Goal: Navigation & Orientation: Find specific page/section

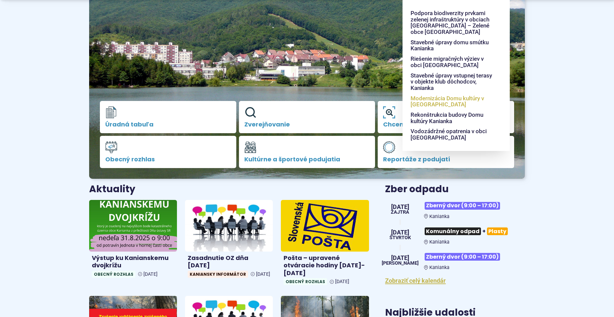
scroll to position [134, 0]
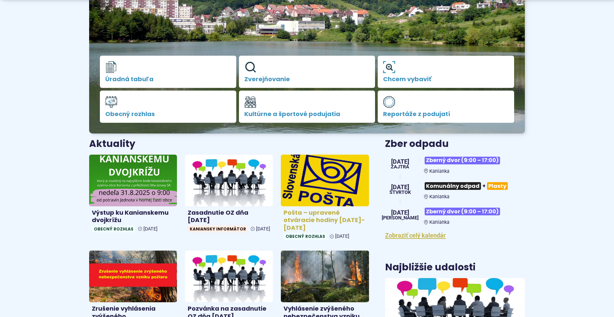
click at [304, 216] on h4 "Pošta – upravené otváracie hodiny 26.8.-28.8.2025" at bounding box center [325, 220] width 82 height 23
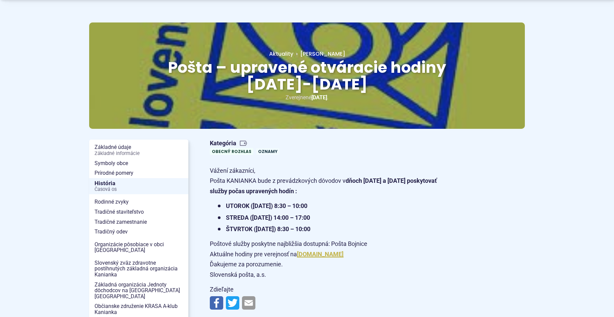
scroll to position [34, 0]
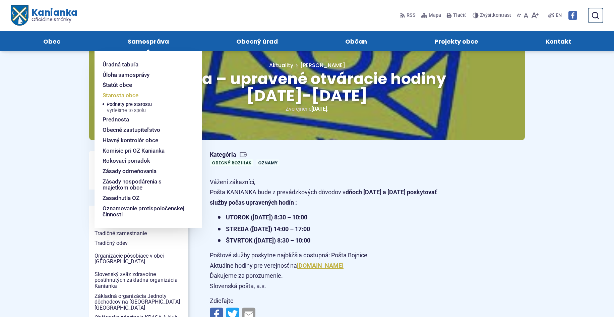
click at [124, 95] on span "Starosta obce" at bounding box center [121, 95] width 36 height 10
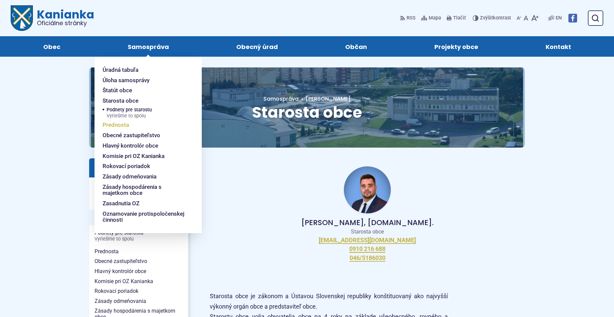
click at [114, 126] on span "Prednosta" at bounding box center [116, 125] width 26 height 10
